Goal: Transaction & Acquisition: Purchase product/service

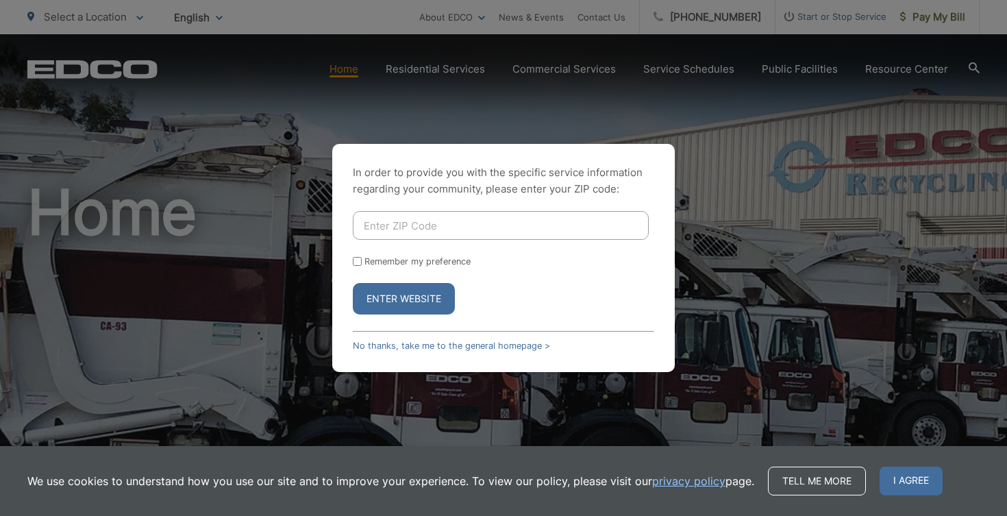
click at [371, 223] on input "Enter ZIP Code" at bounding box center [501, 225] width 296 height 29
type input "9"
type input "92020"
click at [363, 266] on form "92020 Remember my preference Enter Website" at bounding box center [503, 262] width 301 height 103
click at [398, 297] on button "Enter Website" at bounding box center [404, 299] width 102 height 32
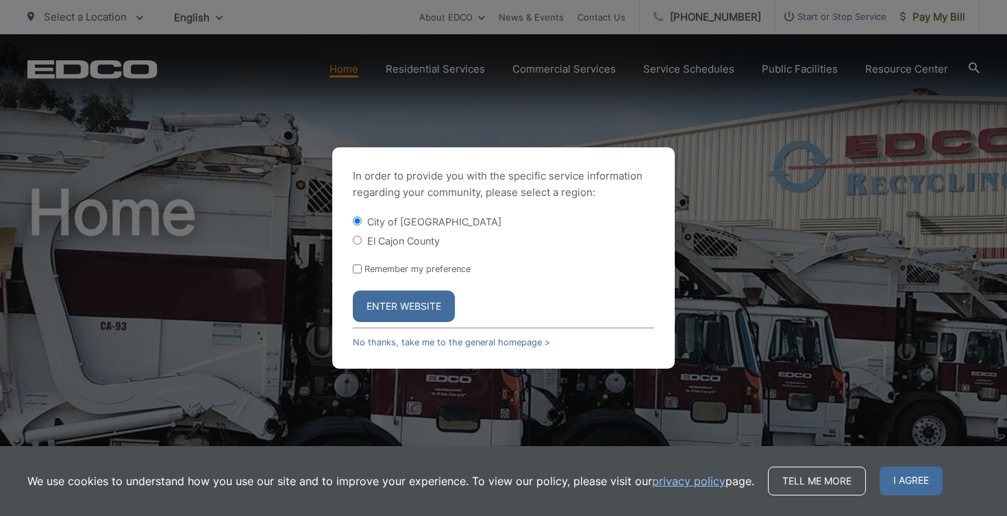
click at [387, 320] on button "Enter Website" at bounding box center [404, 307] width 102 height 32
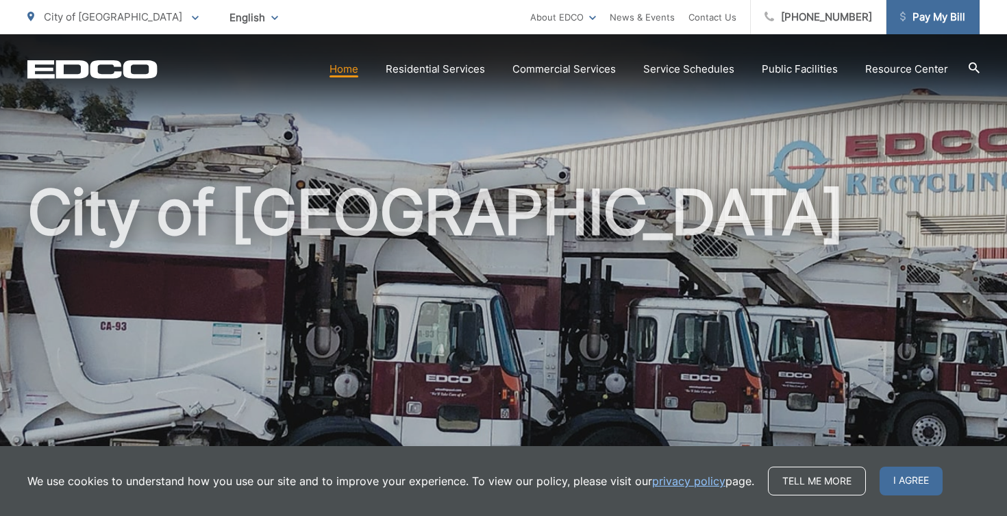
click at [930, 19] on span "Pay My Bill" at bounding box center [932, 17] width 65 height 16
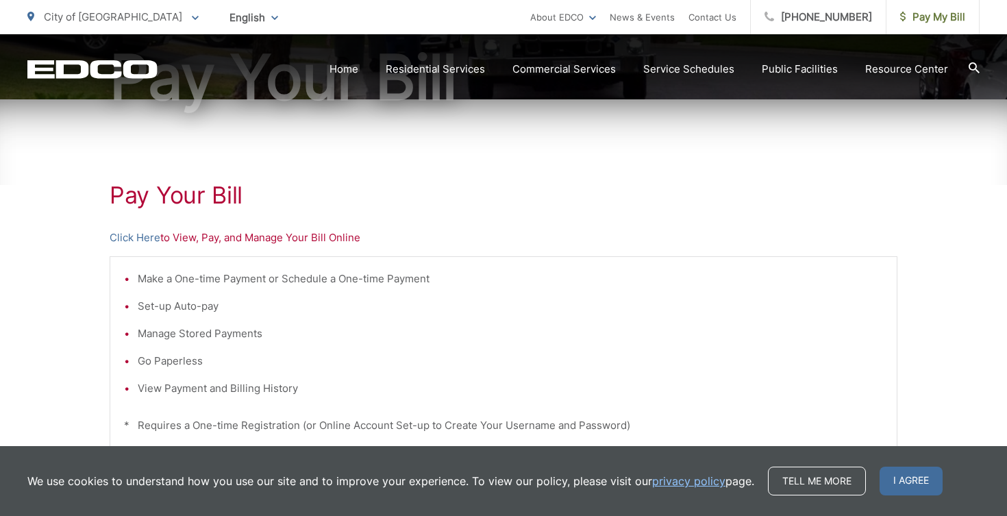
scroll to position [181, 0]
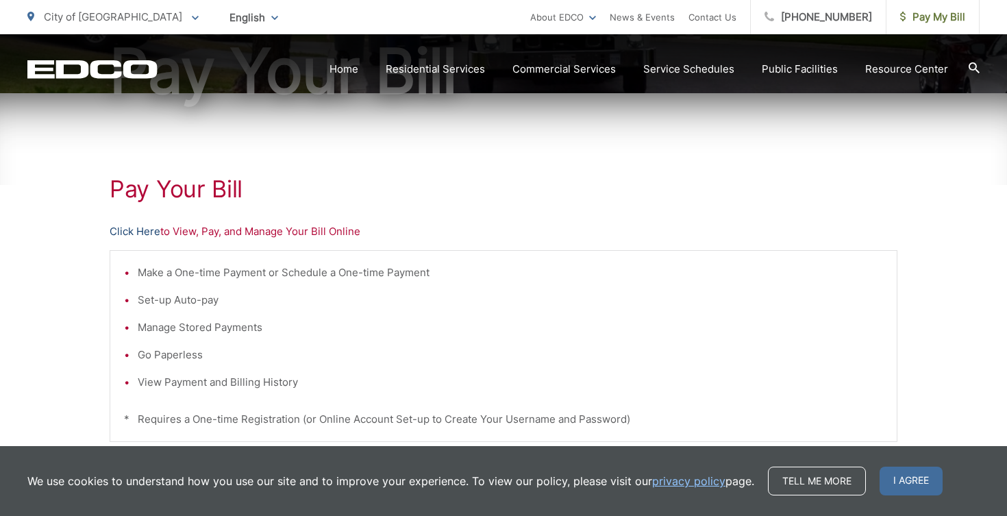
click at [132, 234] on link "Click Here" at bounding box center [135, 231] width 51 height 16
